Goal: Information Seeking & Learning: Understand process/instructions

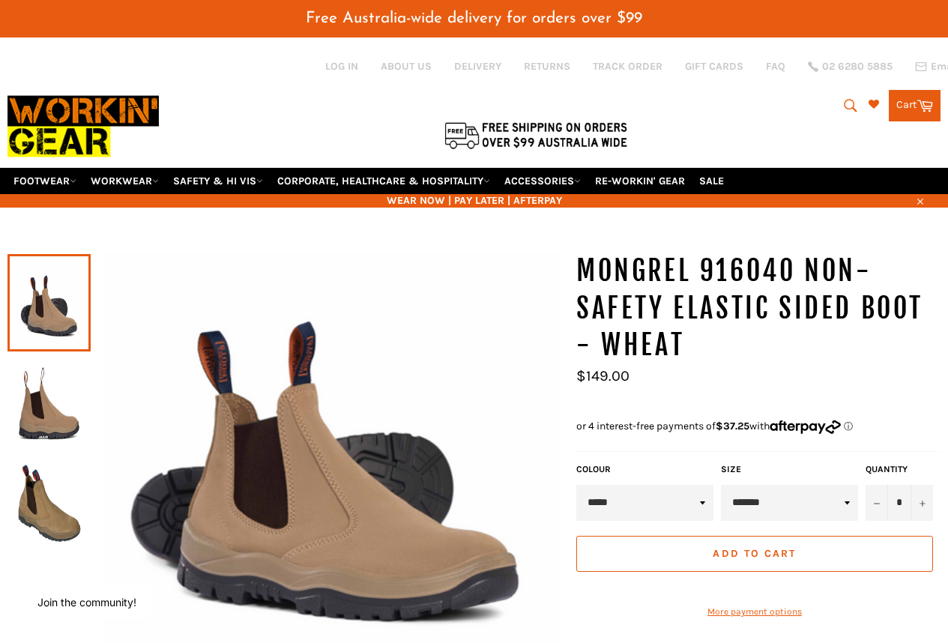
click at [474, 29] on div "Free Australia-wide delivery for orders over $99" at bounding box center [474, 18] width 948 height 37
click at [470, 67] on link "DELIVERY" at bounding box center [477, 66] width 47 height 14
